Goal: Find specific page/section: Find specific page/section

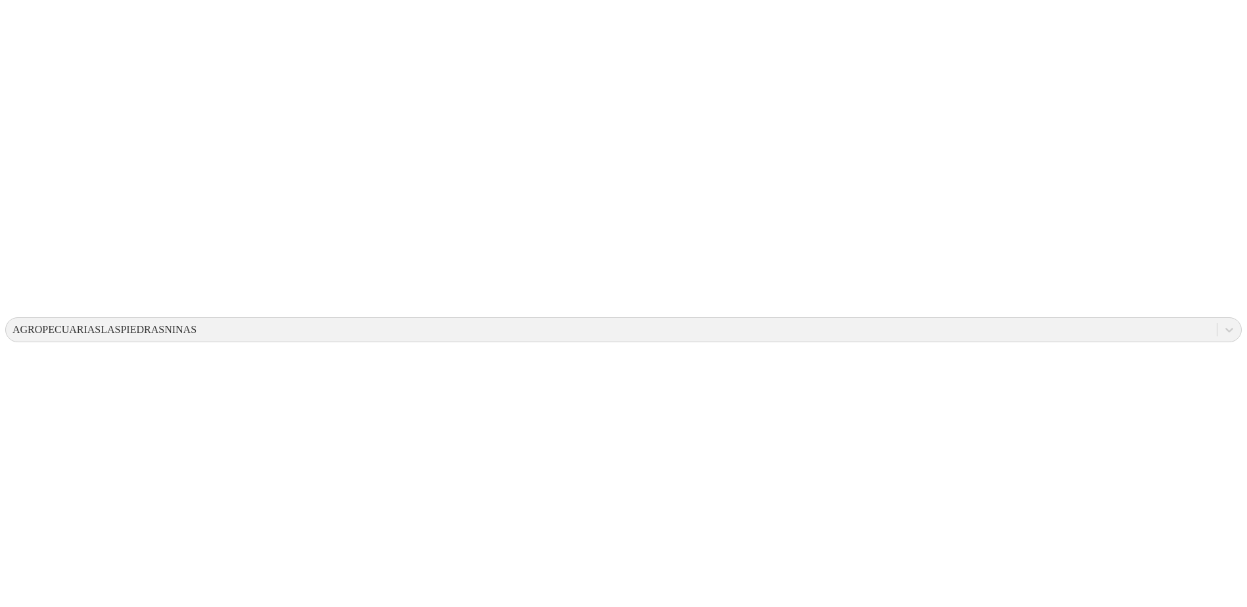
scroll to position [154, 0]
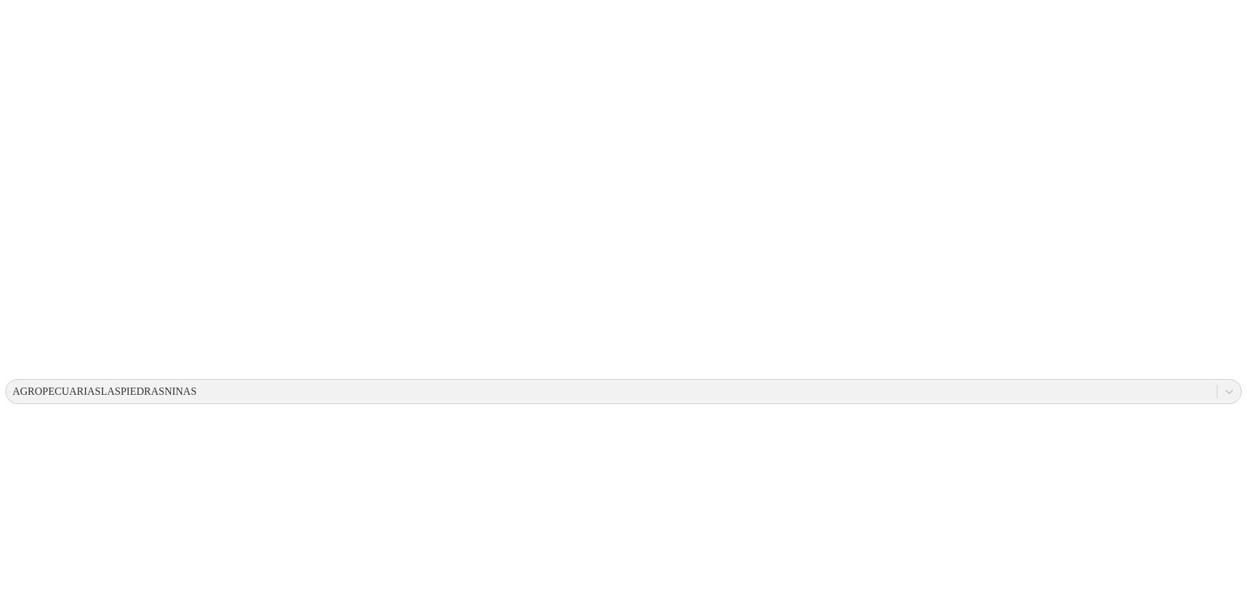
drag, startPoint x: 590, startPoint y: 53, endPoint x: 730, endPoint y: 105, distance: 149.3
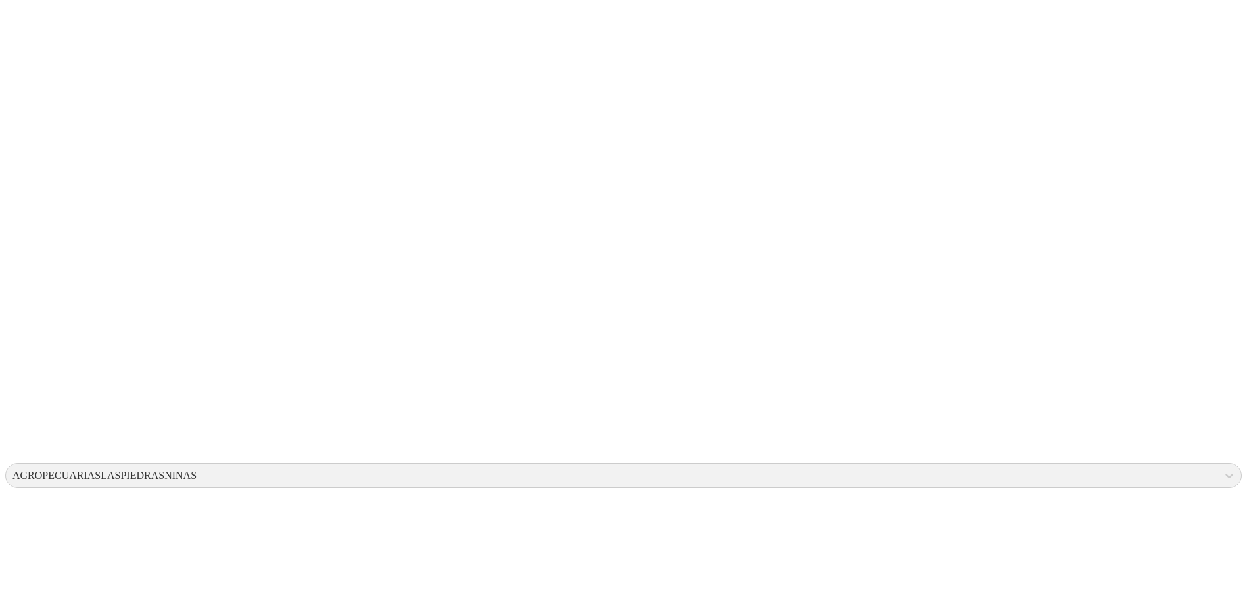
scroll to position [0, 0]
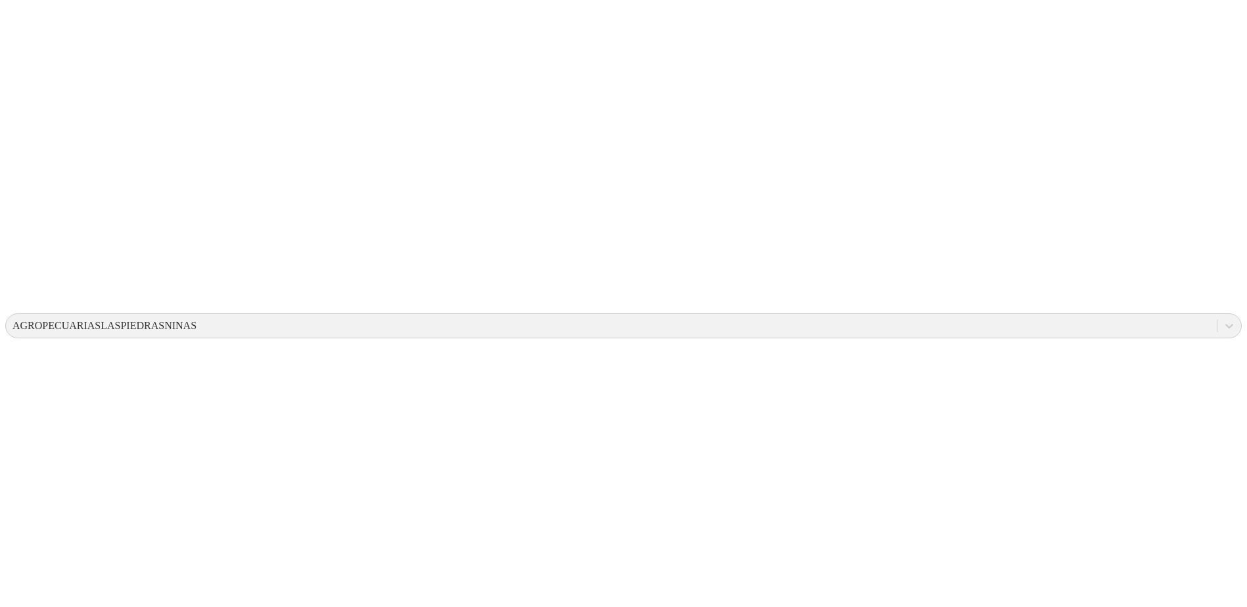
scroll to position [395, 0]
drag, startPoint x: 683, startPoint y: 352, endPoint x: 721, endPoint y: 352, distance: 38.1
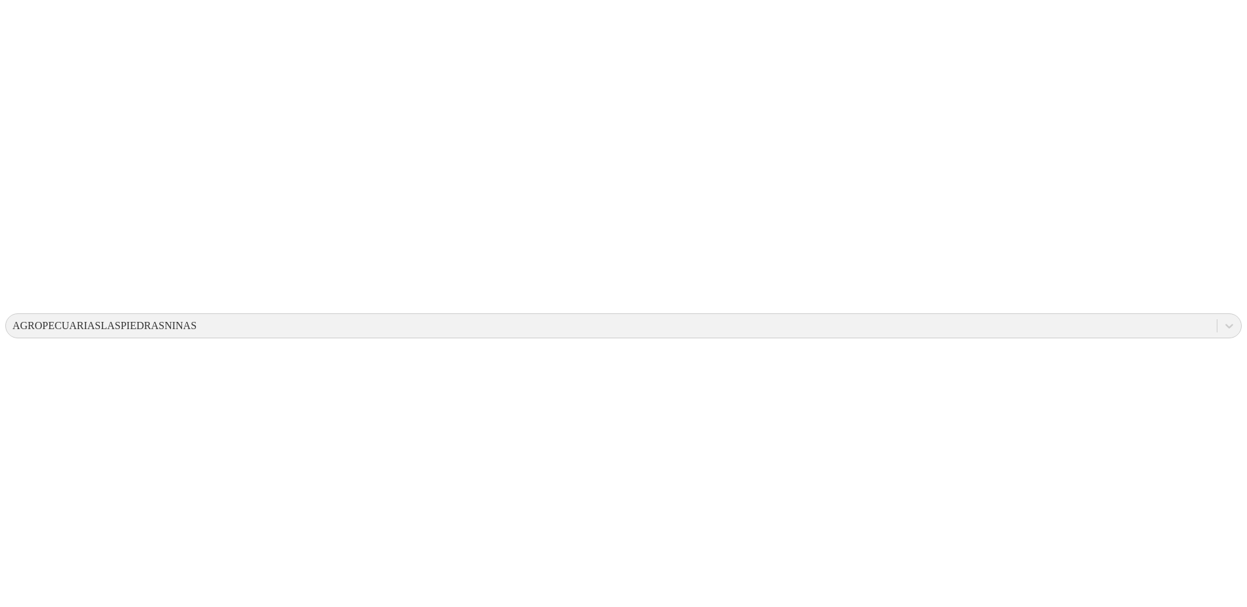
drag, startPoint x: 733, startPoint y: 352, endPoint x: 662, endPoint y: 352, distance: 70.3
drag, startPoint x: 658, startPoint y: 352, endPoint x: 732, endPoint y: 352, distance: 74.3
